Goal: Information Seeking & Learning: Learn about a topic

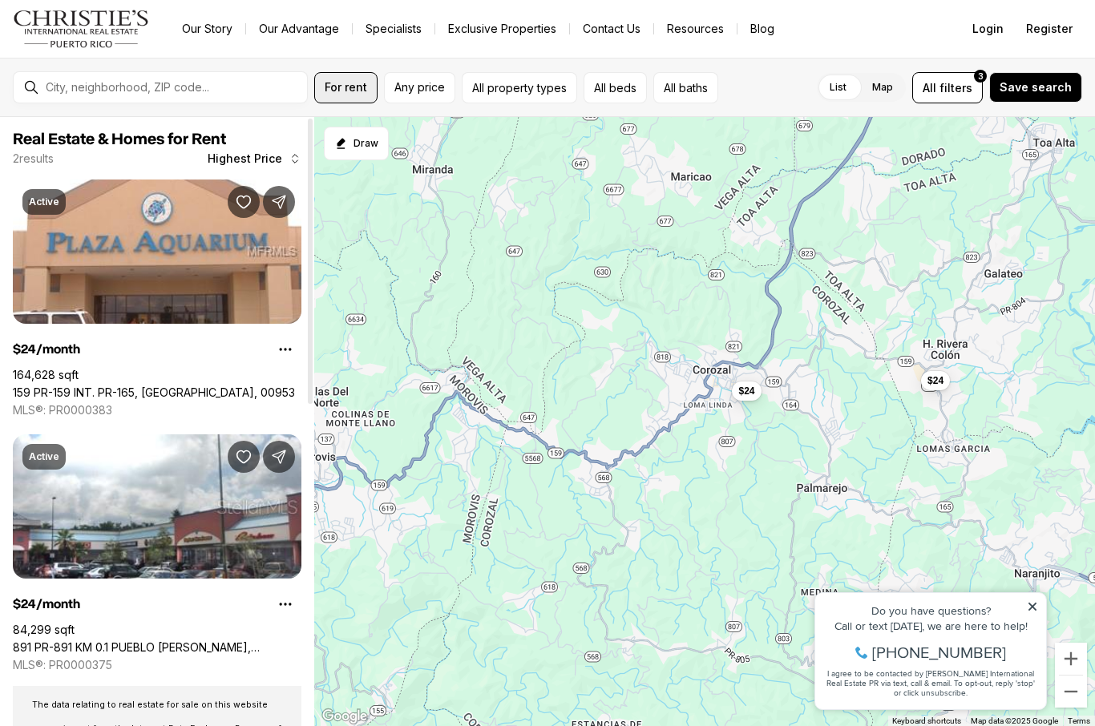
click at [337, 95] on button "For rent" at bounding box center [345, 87] width 63 height 31
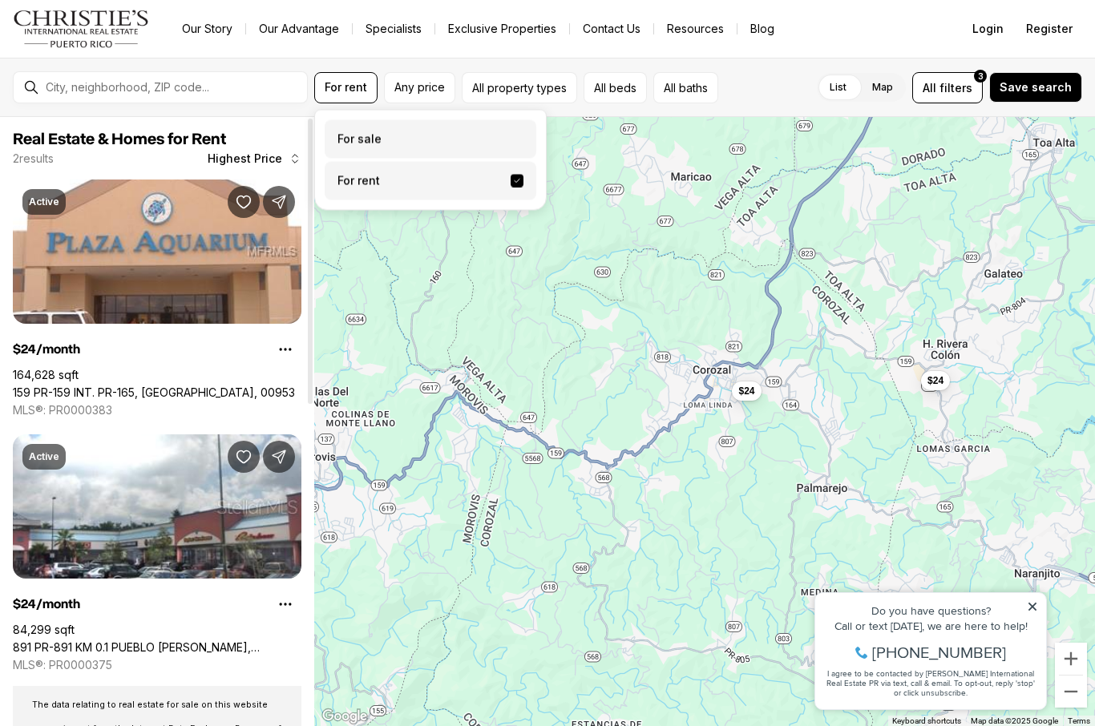
click at [377, 140] on label "For sale" at bounding box center [431, 139] width 212 height 38
click at [511, 133] on button "For sale" at bounding box center [517, 133] width 13 height 0
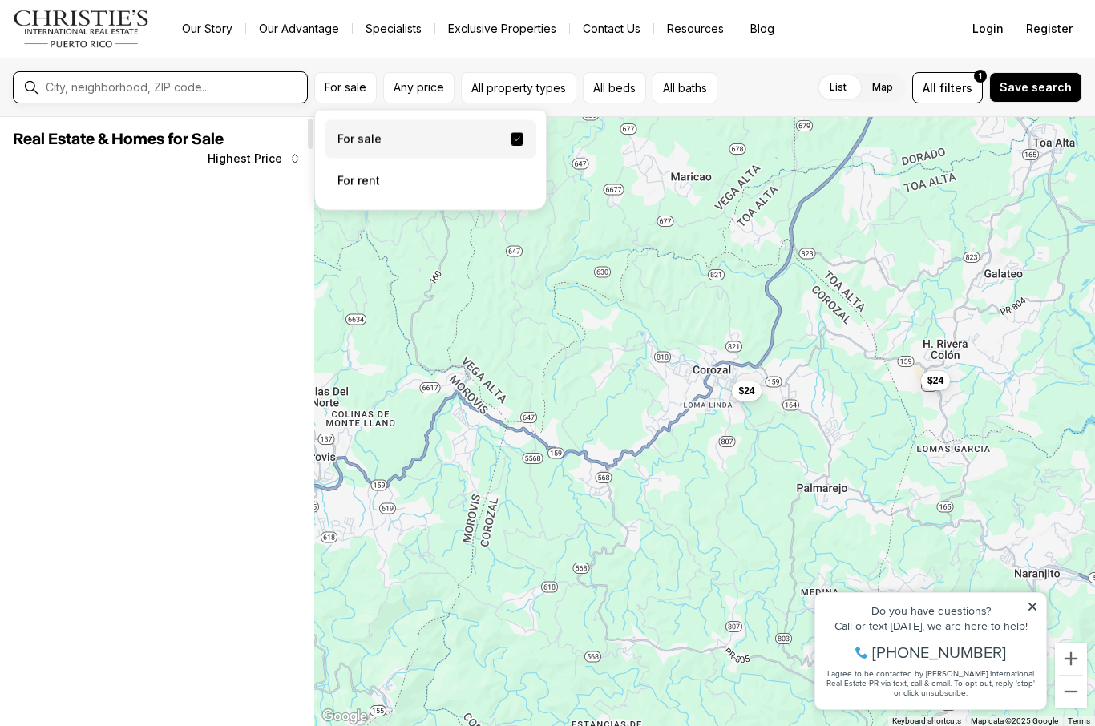
click at [173, 89] on input "text" at bounding box center [173, 87] width 255 height 13
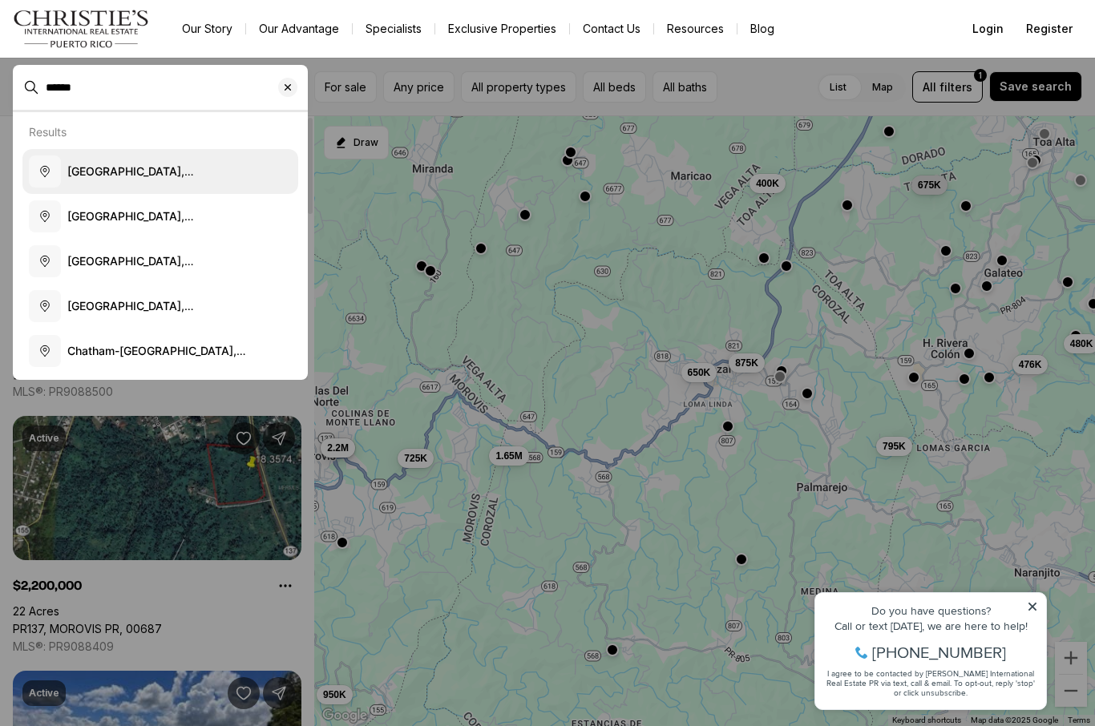
type input "******"
click at [102, 168] on span "Chatham, MA, USA" at bounding box center [130, 187] width 127 height 46
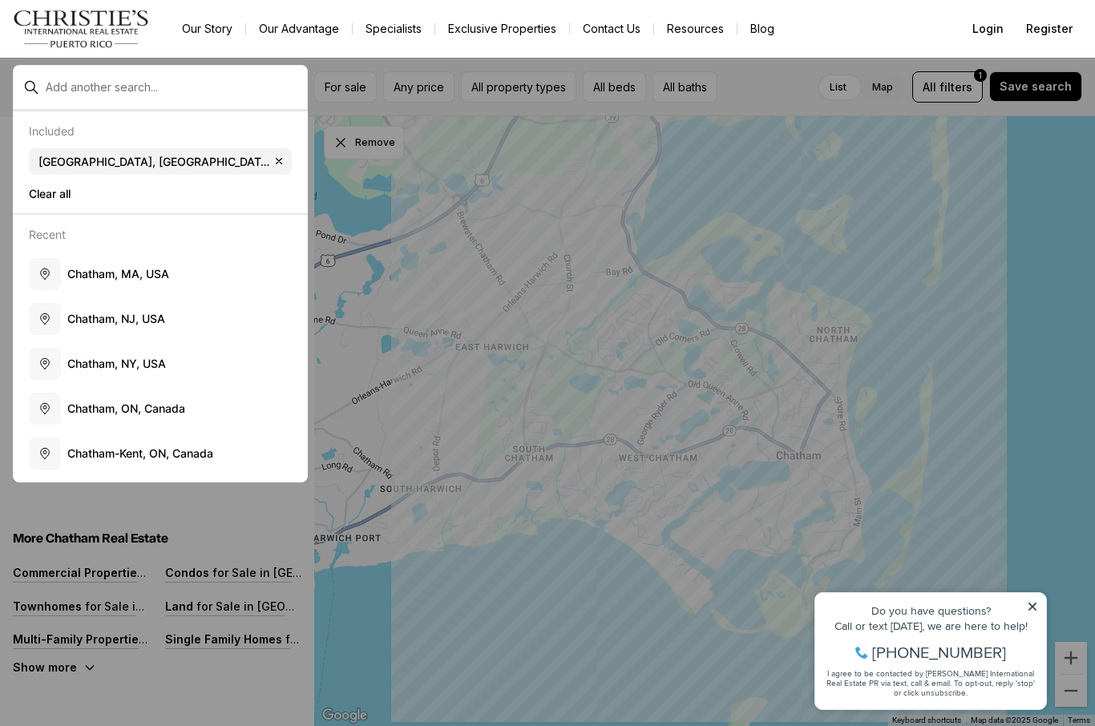
click at [463, 455] on div at bounding box center [547, 363] width 1095 height 726
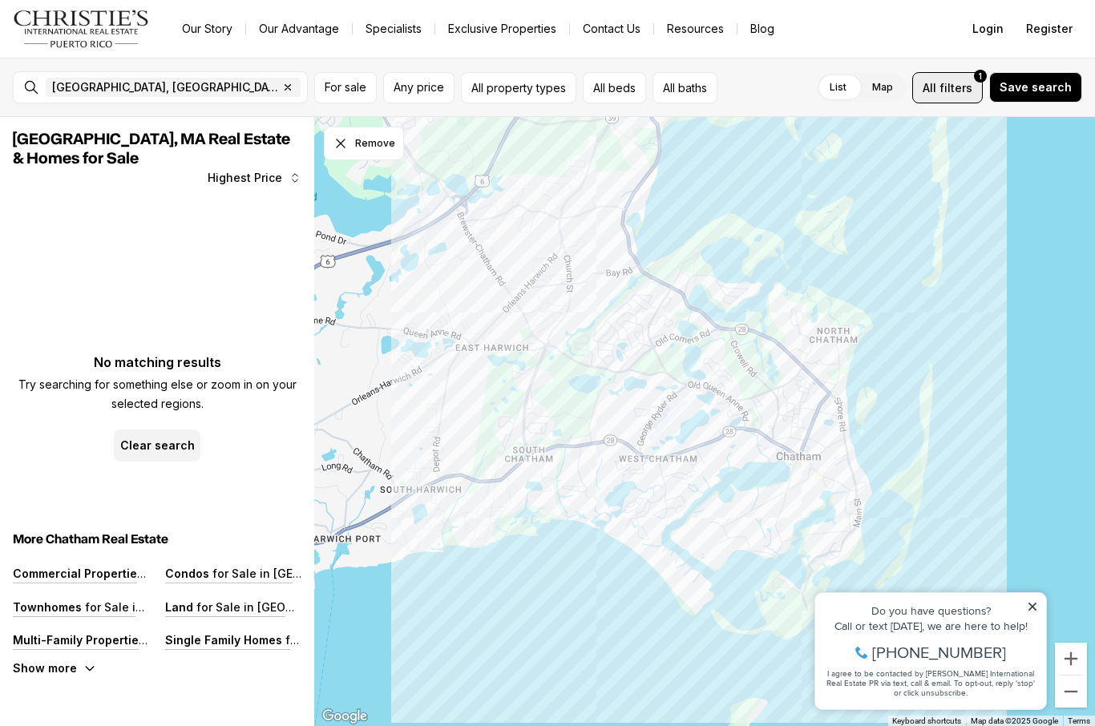
click at [952, 101] on button "All filters 1" at bounding box center [948, 87] width 71 height 31
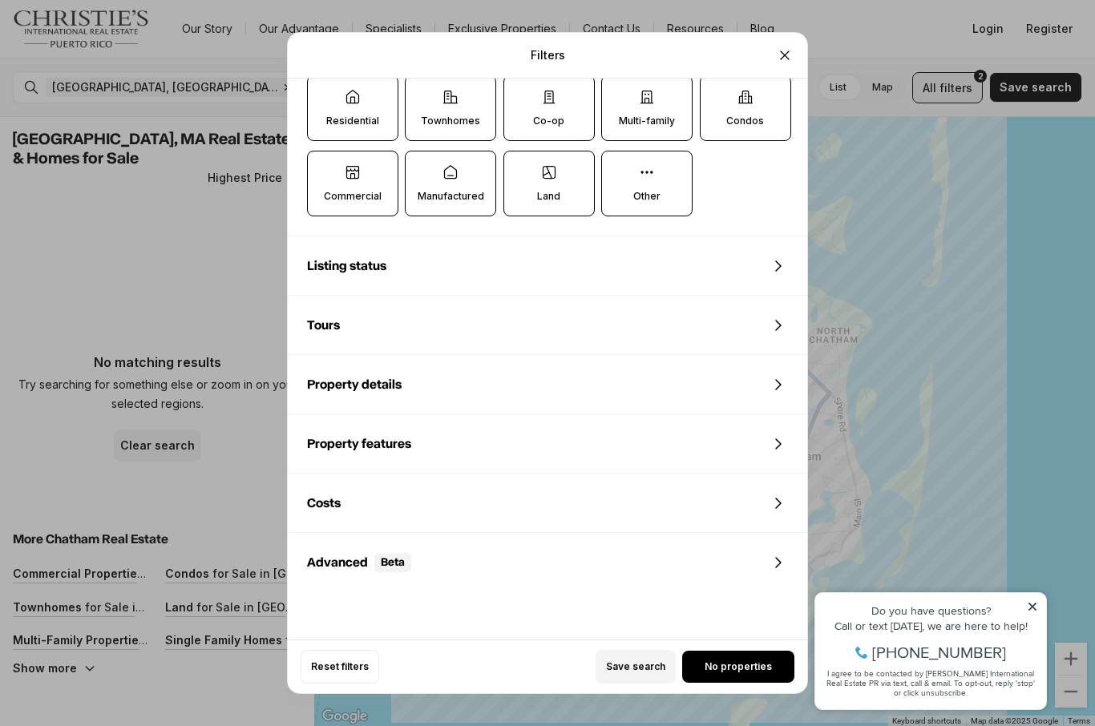
scroll to position [561, 0]
click at [775, 33] on div "Filters Refine your search with more filters" at bounding box center [548, 56] width 520 height 46
